Goal: Information Seeking & Learning: Learn about a topic

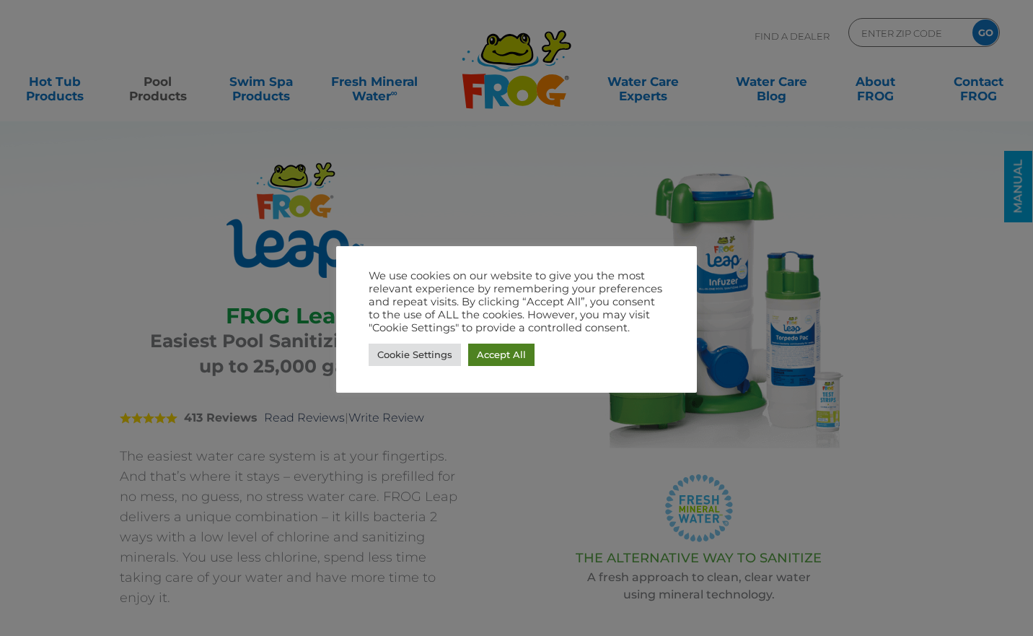
click at [491, 353] on link "Accept All" at bounding box center [501, 354] width 66 height 22
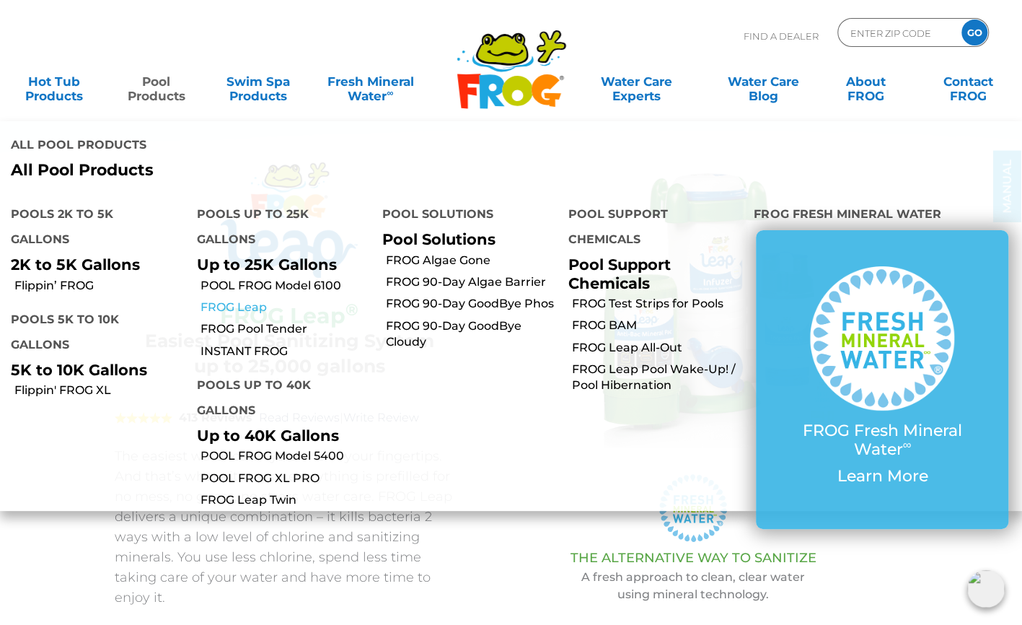
click at [255, 299] on link "FROG Leap" at bounding box center [287, 307] width 172 height 16
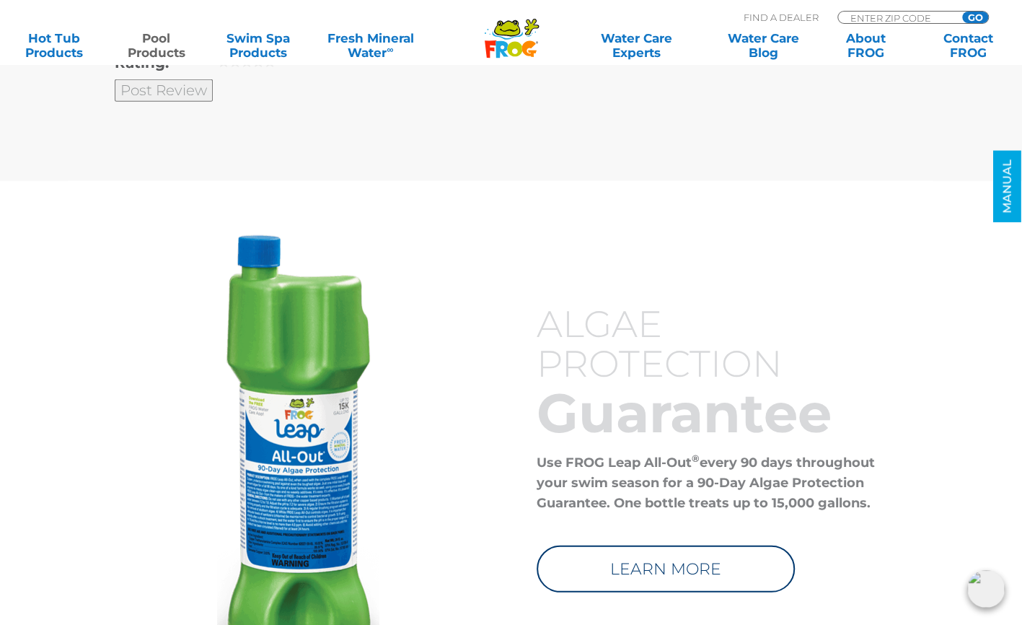
scroll to position [5015, 0]
